Goal: Contribute content: Add original content to the website for others to see

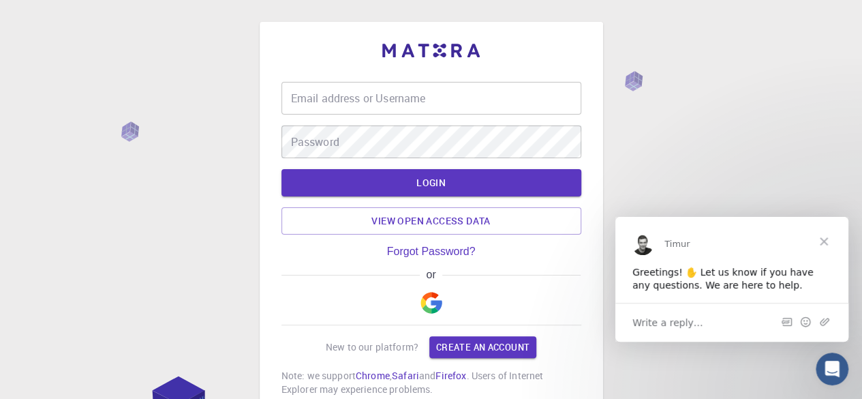
type input "[EMAIL_ADDRESS][DOMAIN_NAME]"
click at [425, 95] on input "[EMAIL_ADDRESS][DOMAIN_NAME]" at bounding box center [431, 98] width 300 height 33
drag, startPoint x: 434, startPoint y: 165, endPoint x: 442, endPoint y: 187, distance: 23.1
click at [442, 187] on form "Email address or Username [EMAIL_ADDRESS][DOMAIN_NAME] Email address or Usernam…" at bounding box center [431, 158] width 300 height 153
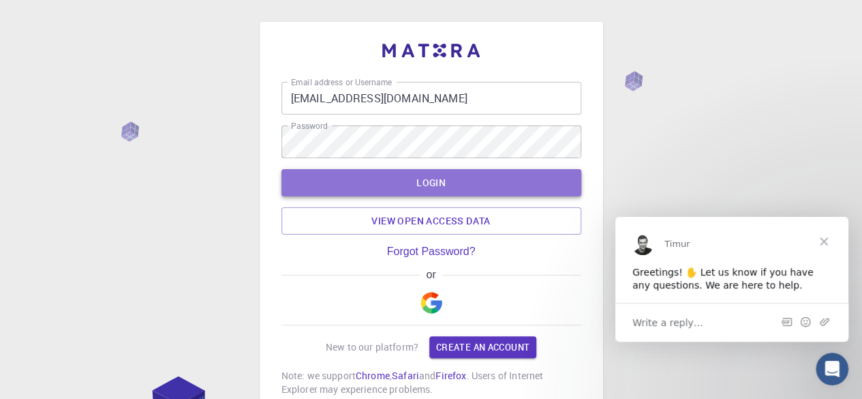
click at [442, 187] on button "LOGIN" at bounding box center [431, 182] width 300 height 27
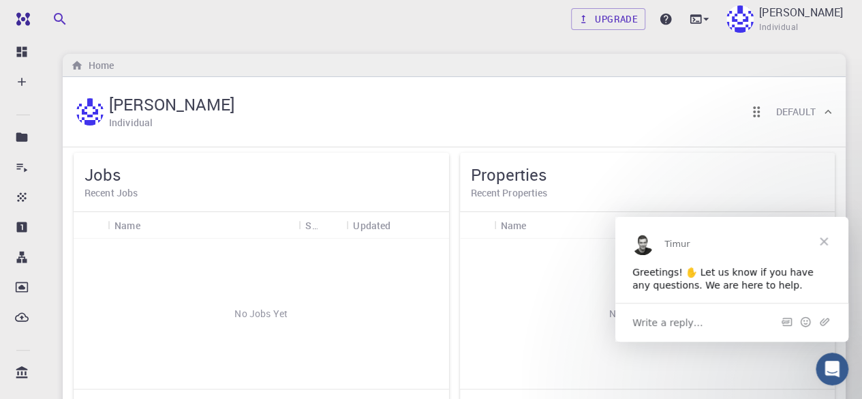
click at [825, 236] on span "Close" at bounding box center [823, 240] width 49 height 49
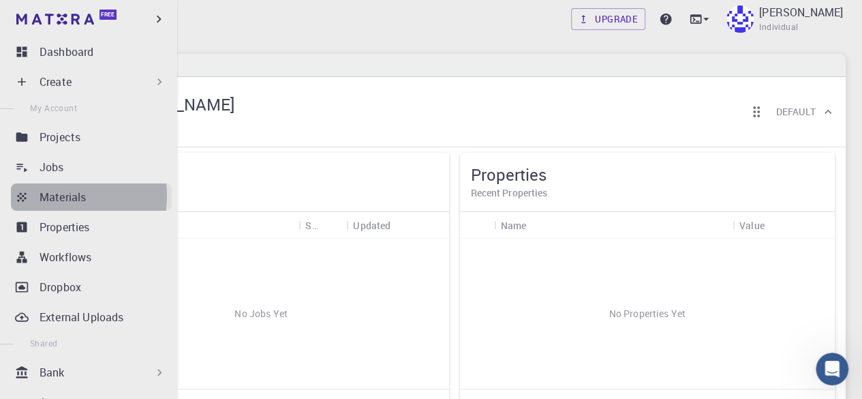
click at [53, 196] on p "Materials" at bounding box center [63, 197] width 46 height 16
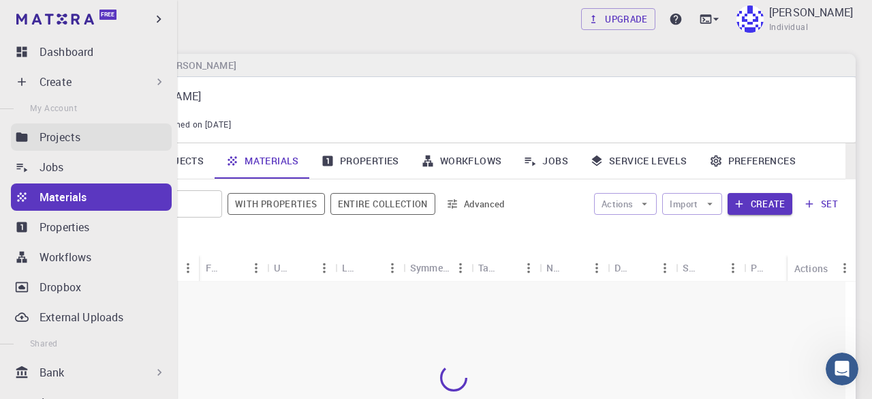
click at [70, 135] on p "Projects" at bounding box center [60, 137] width 41 height 16
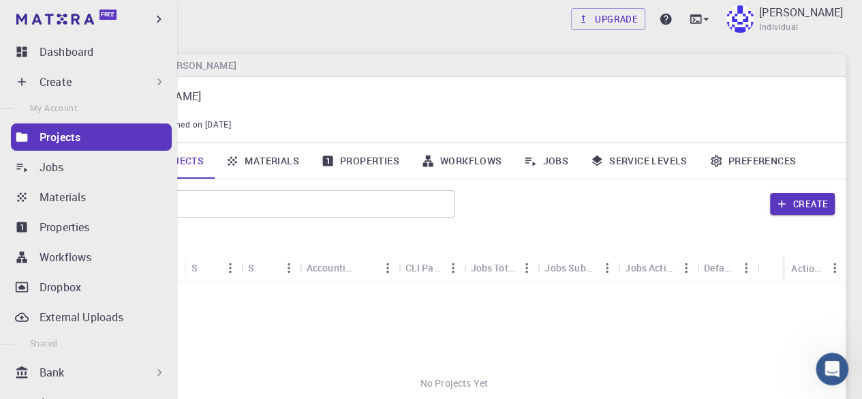
click at [74, 77] on div "Create" at bounding box center [103, 82] width 127 height 16
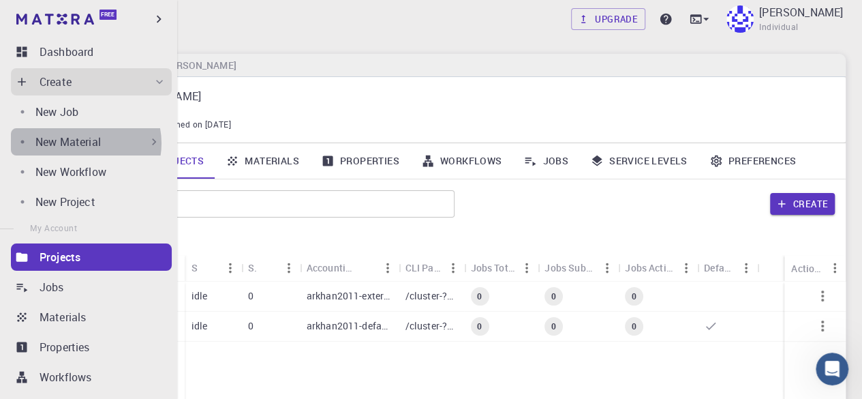
click at [82, 143] on p "New Material" at bounding box center [67, 142] width 65 height 16
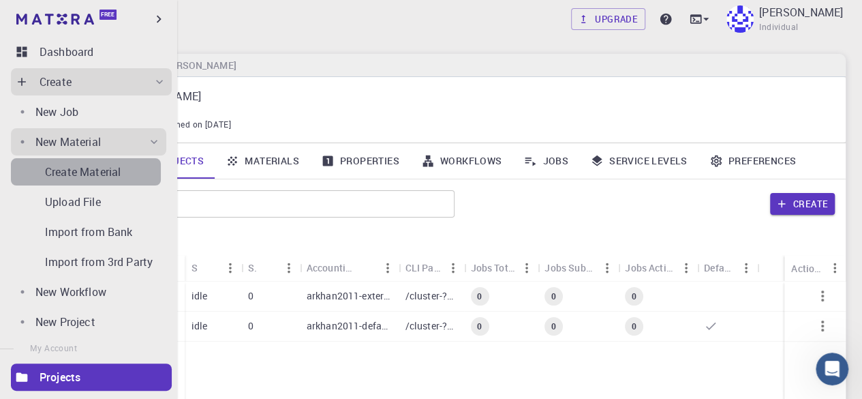
click at [95, 170] on p "Create Material" at bounding box center [83, 172] width 76 height 16
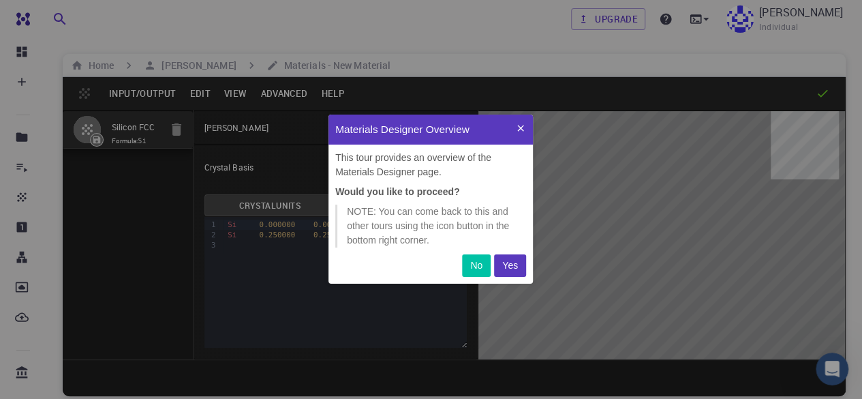
scroll to position [158, 194]
